Goal: Task Accomplishment & Management: Manage account settings

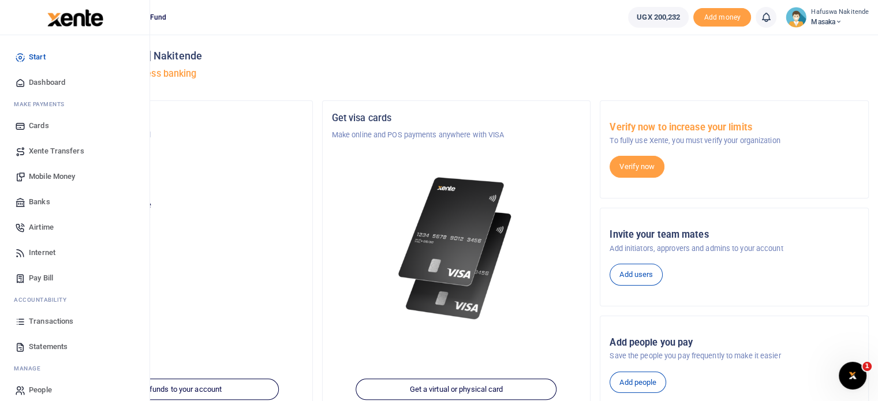
click at [59, 321] on span "Transactions" at bounding box center [51, 322] width 44 height 12
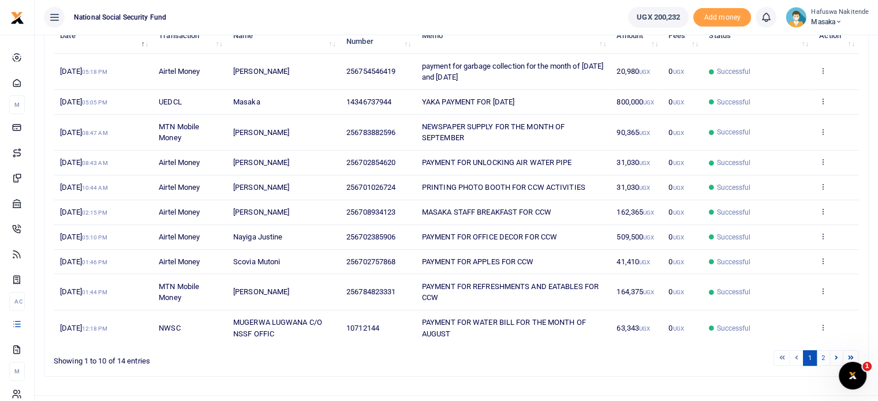
scroll to position [184, 0]
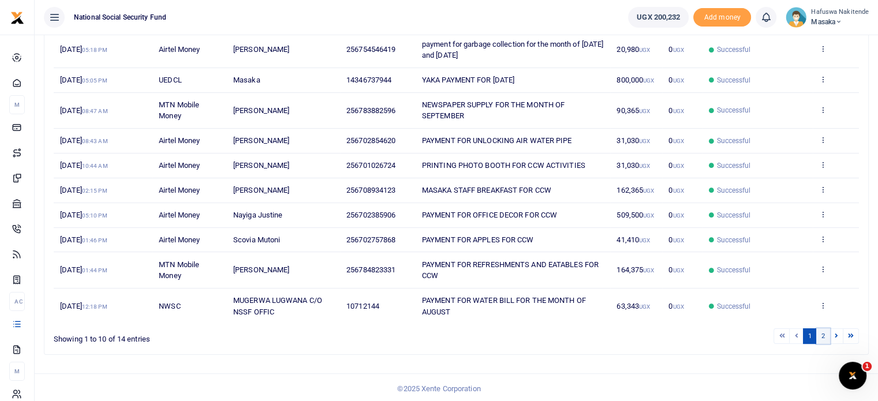
click at [822, 334] on link "2" at bounding box center [823, 337] width 14 height 16
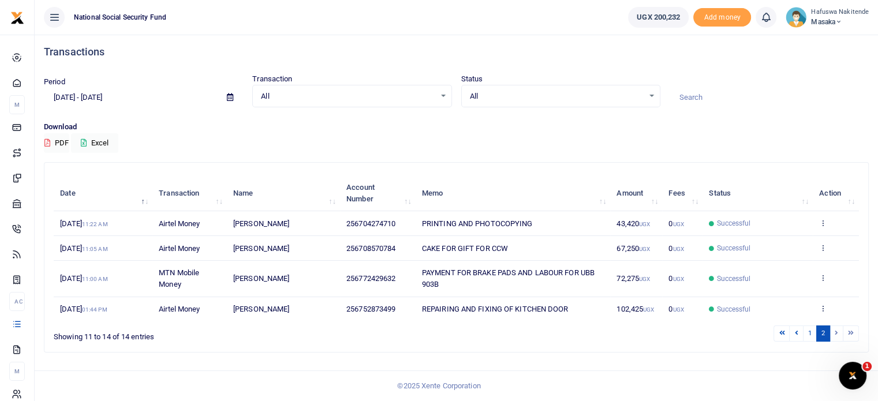
scroll to position [2, 0]
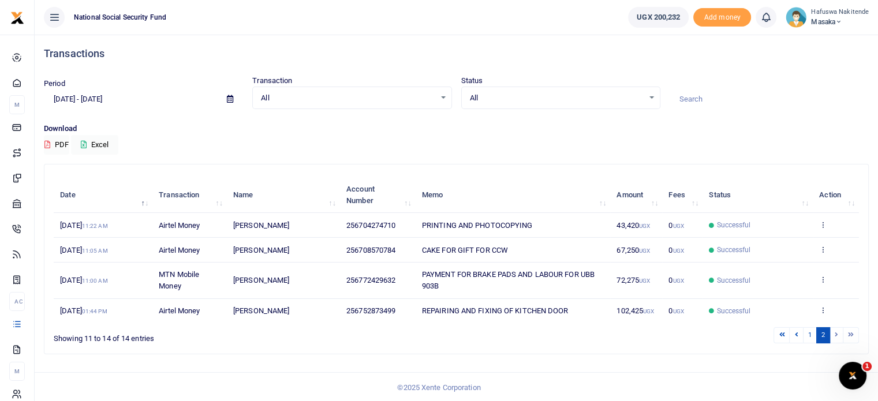
click at [184, 96] on input "[DATE] - [DATE]" at bounding box center [131, 99] width 174 height 20
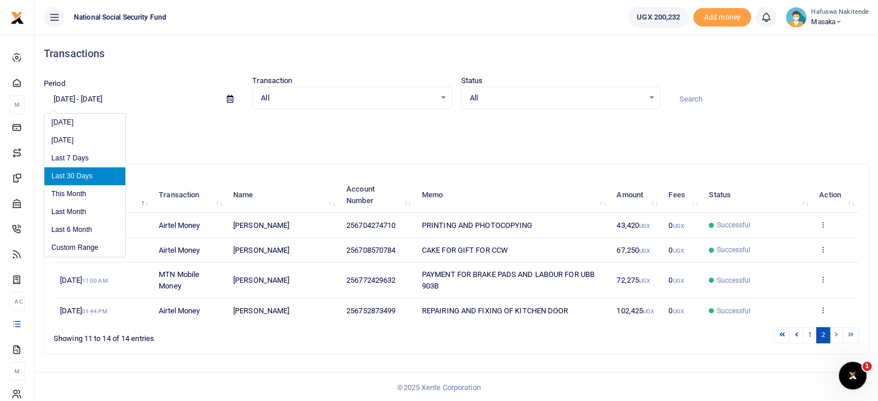
click at [88, 100] on input "[DATE] - [DATE]" at bounding box center [131, 99] width 174 height 20
click at [93, 247] on li "Custom Range" at bounding box center [84, 248] width 81 height 18
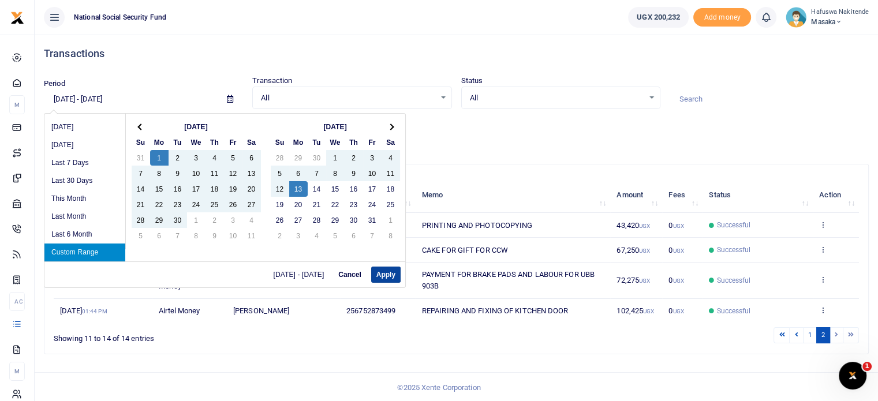
click at [384, 277] on button "Apply" at bounding box center [385, 275] width 29 height 16
type input "[DATE] - [DATE]"
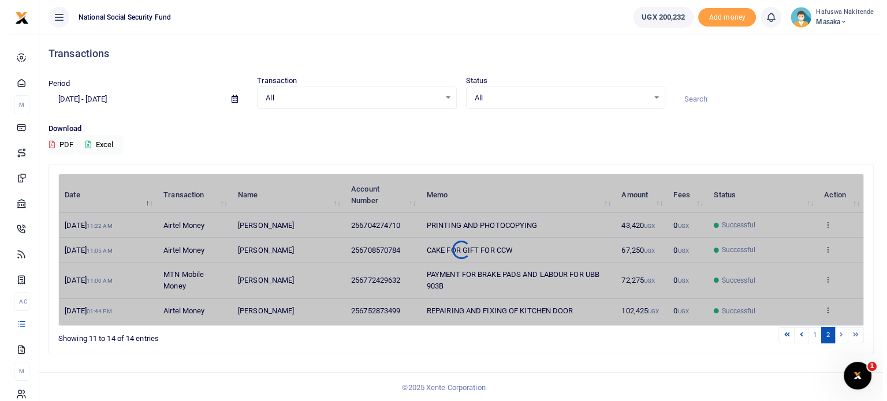
scroll to position [0, 0]
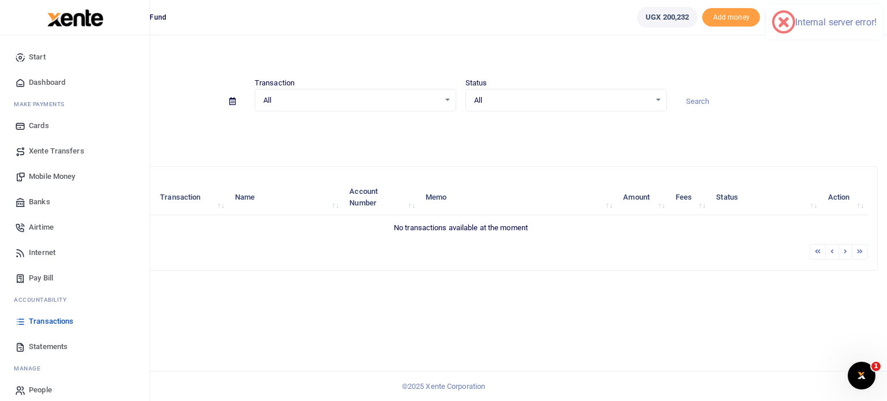
click at [38, 349] on span "Statements" at bounding box center [48, 347] width 39 height 12
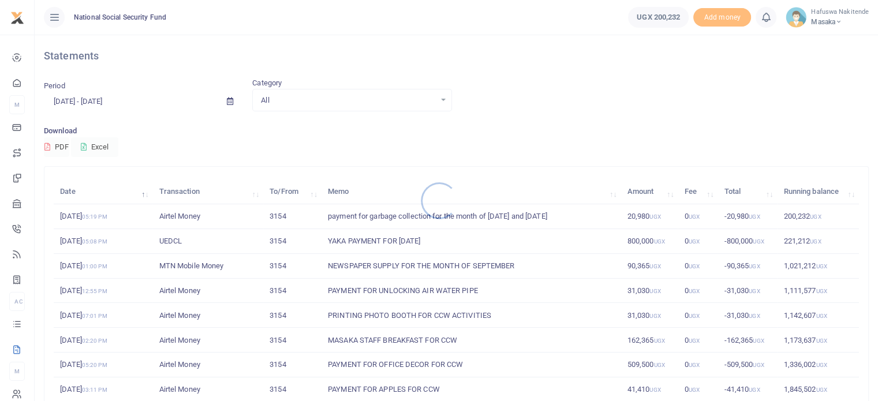
click at [85, 100] on div at bounding box center [439, 200] width 878 height 401
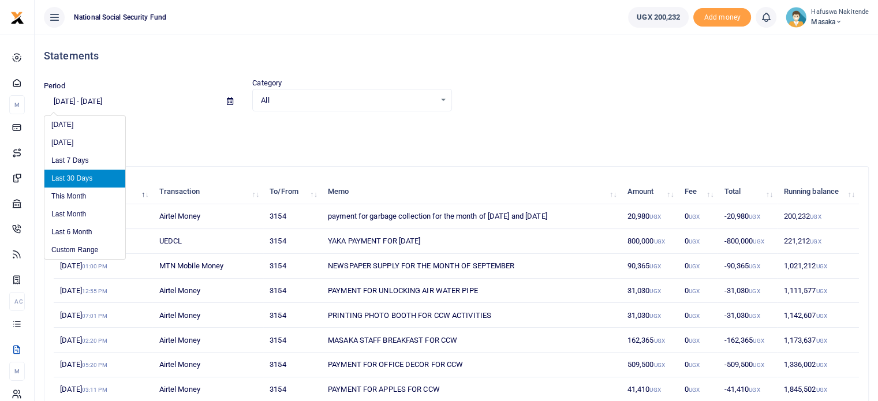
click at [87, 99] on input "[DATE] - [DATE]" at bounding box center [131, 102] width 174 height 20
click at [72, 254] on li "Custom Range" at bounding box center [84, 250] width 81 height 18
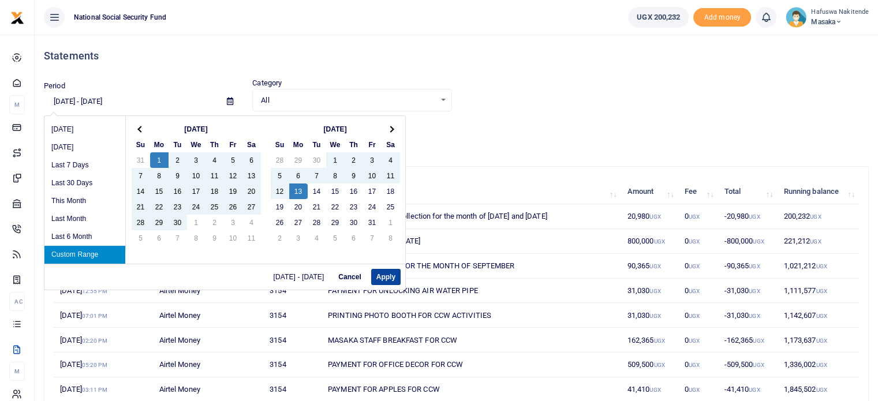
click at [385, 277] on button "Apply" at bounding box center [385, 277] width 29 height 16
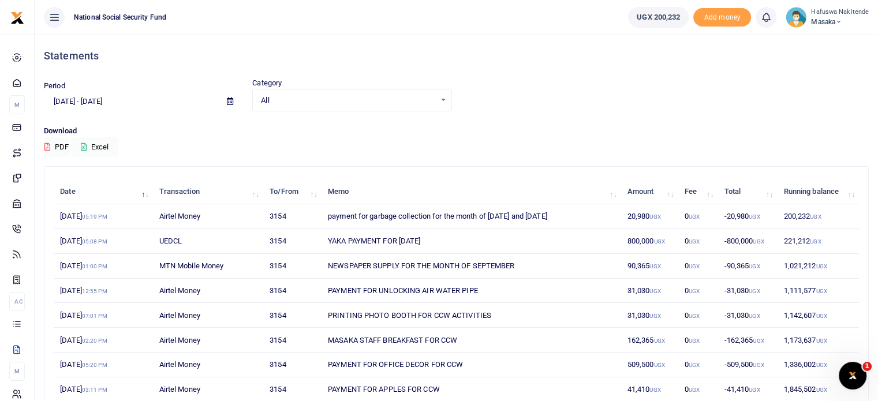
click at [443, 146] on div "Download PDF Excel" at bounding box center [456, 141] width 825 height 32
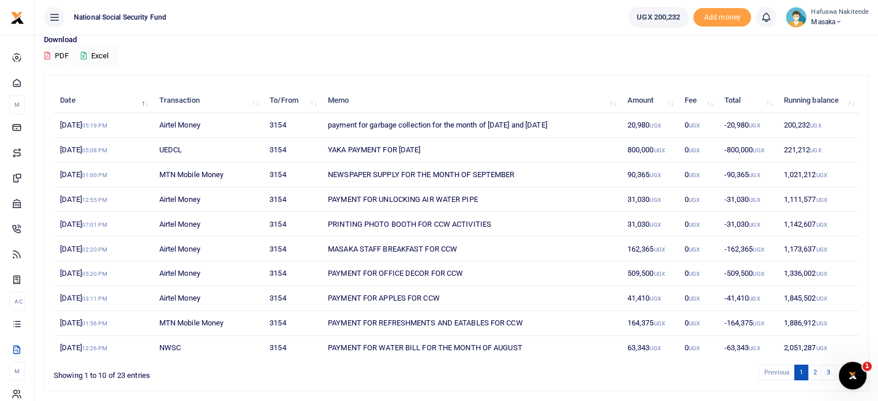
scroll to position [128, 0]
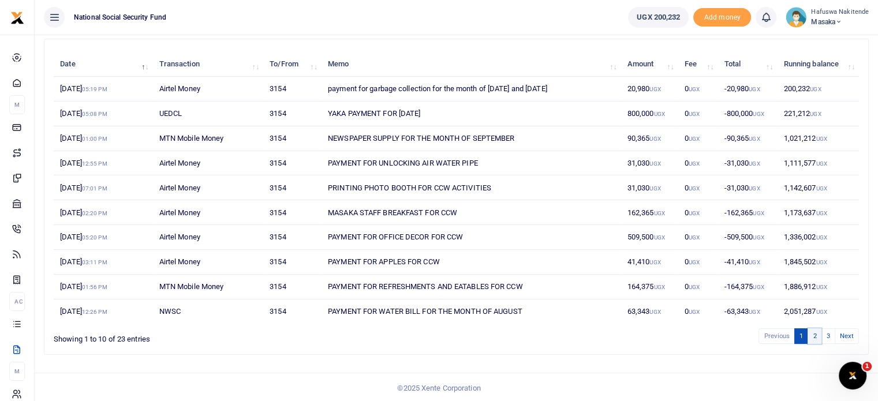
click at [818, 335] on link "2" at bounding box center [815, 337] width 14 height 16
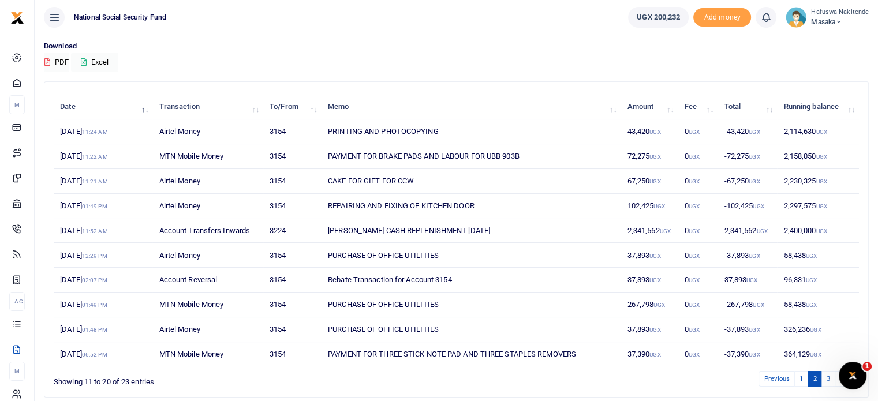
scroll to position [83, 0]
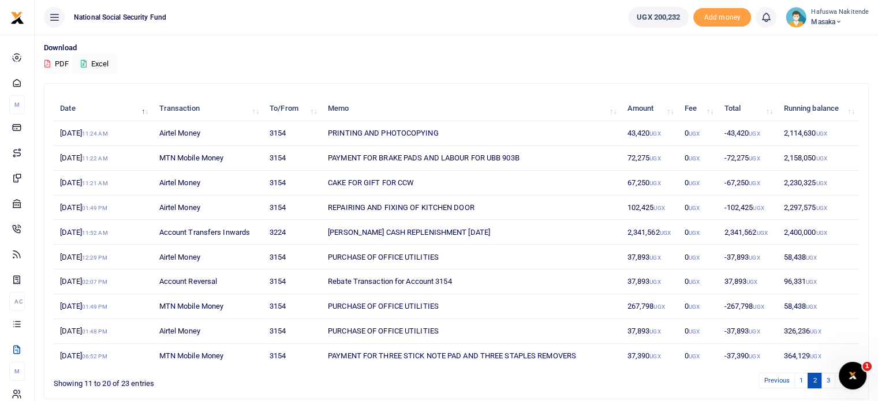
click at [200, 57] on div "Download PDF Excel" at bounding box center [456, 58] width 825 height 32
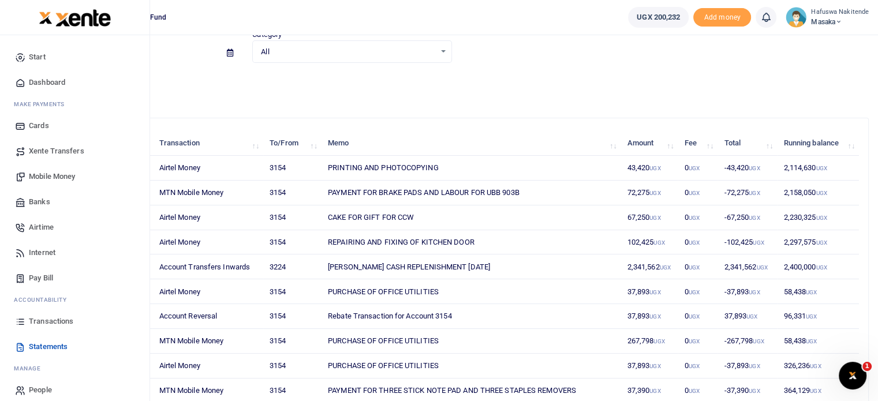
scroll to position [0, 0]
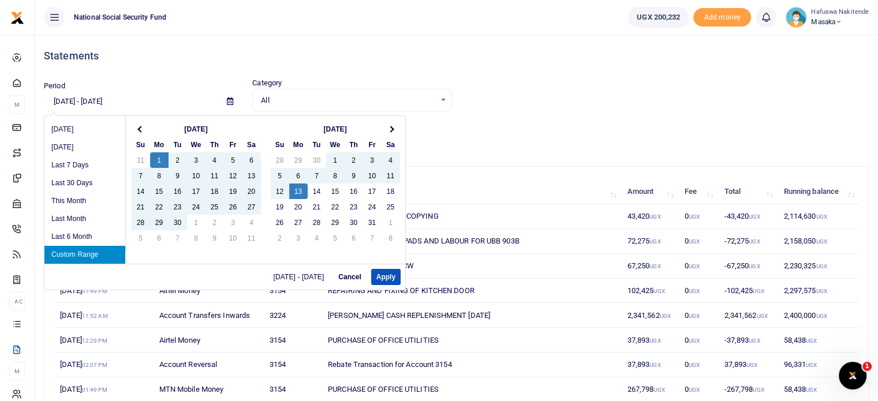
click at [71, 99] on input "[DATE] - [DATE]" at bounding box center [131, 102] width 174 height 20
click at [385, 274] on button "Apply" at bounding box center [385, 277] width 29 height 16
type input "09/15/2025 - 10/13/2025"
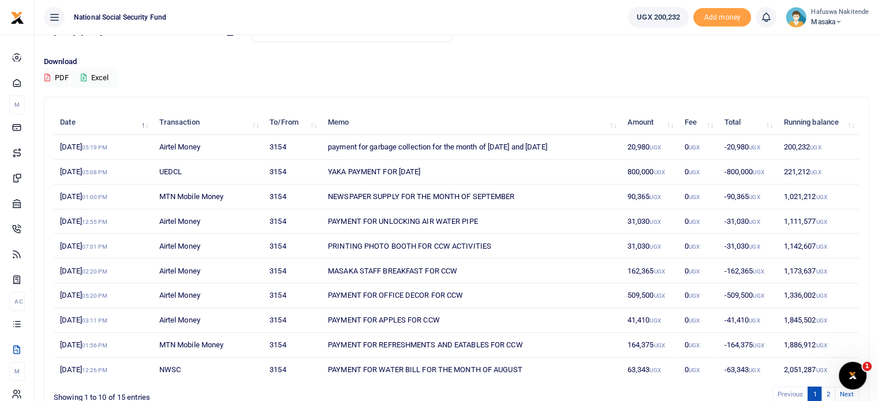
scroll to position [128, 0]
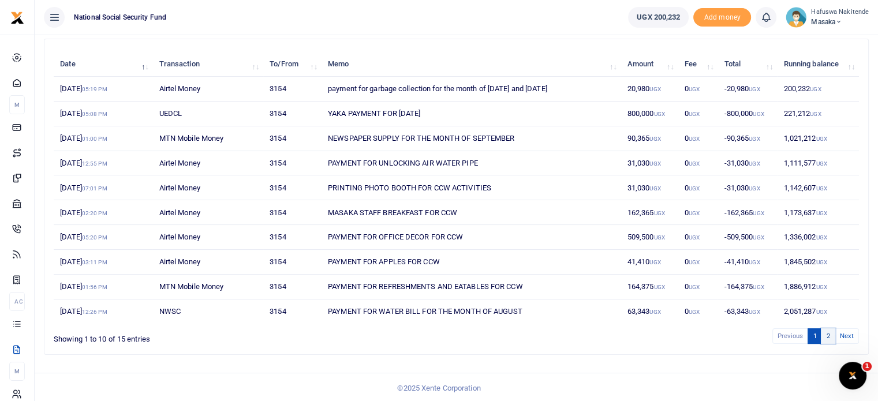
click at [830, 333] on link "2" at bounding box center [828, 337] width 14 height 16
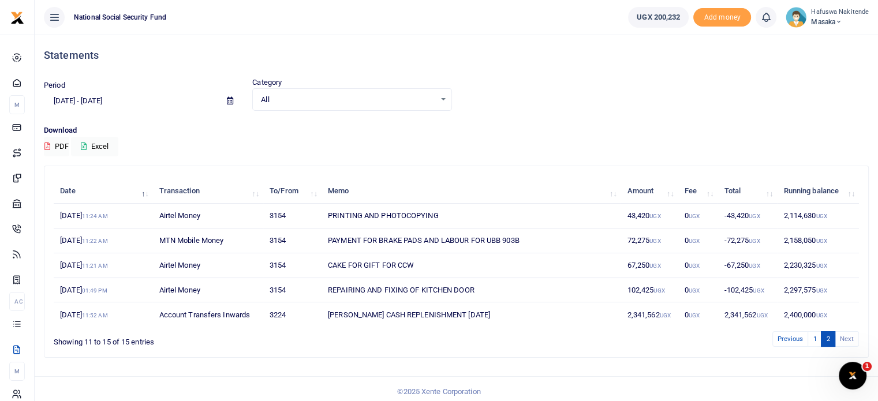
scroll to position [0, 0]
click at [64, 128] on p "Download" at bounding box center [456, 131] width 825 height 12
click at [61, 147] on button "PDF" at bounding box center [56, 147] width 25 height 20
